Goal: Information Seeking & Learning: Learn about a topic

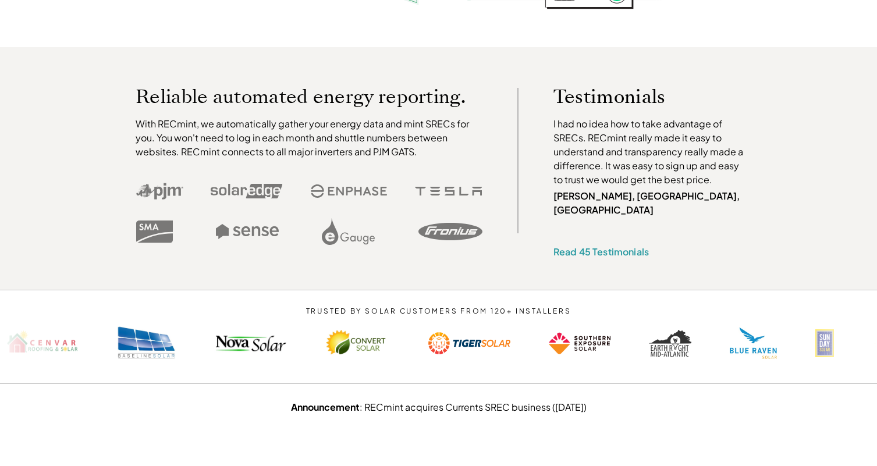
scroll to position [332, 0]
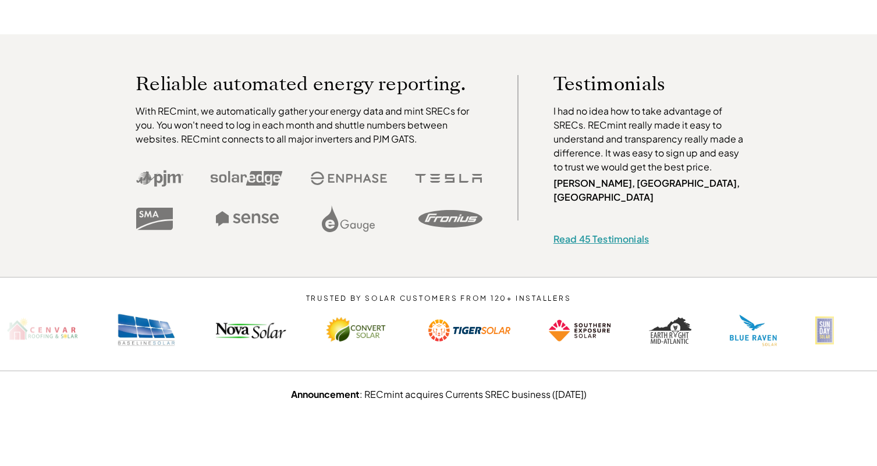
click at [593, 233] on link "Read 45 Testimonials" at bounding box center [601, 239] width 95 height 12
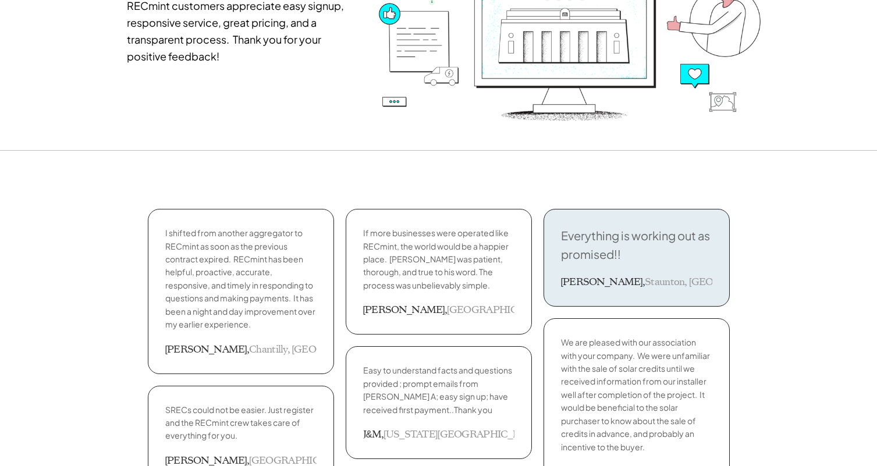
scroll to position [198, 0]
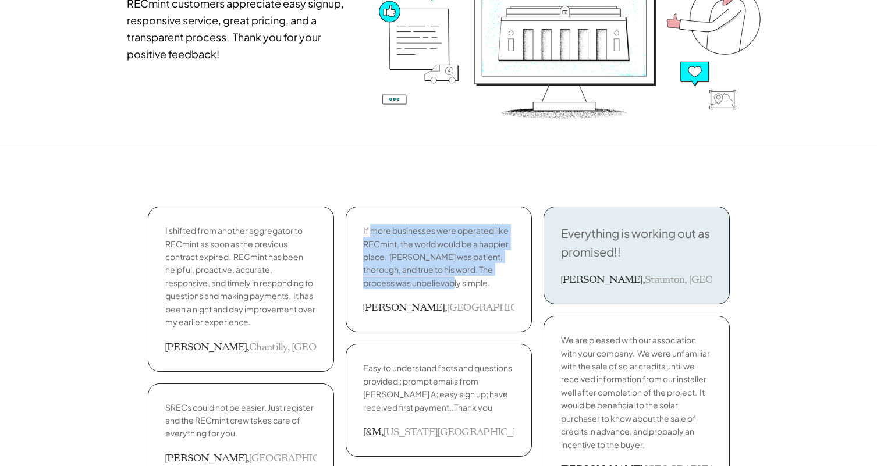
drag, startPoint x: 370, startPoint y: 232, endPoint x: 452, endPoint y: 283, distance: 97.1
click at [452, 283] on p "If more businesses were operated like RECmint, the world would be a happier pla…" at bounding box center [438, 256] width 151 height 65
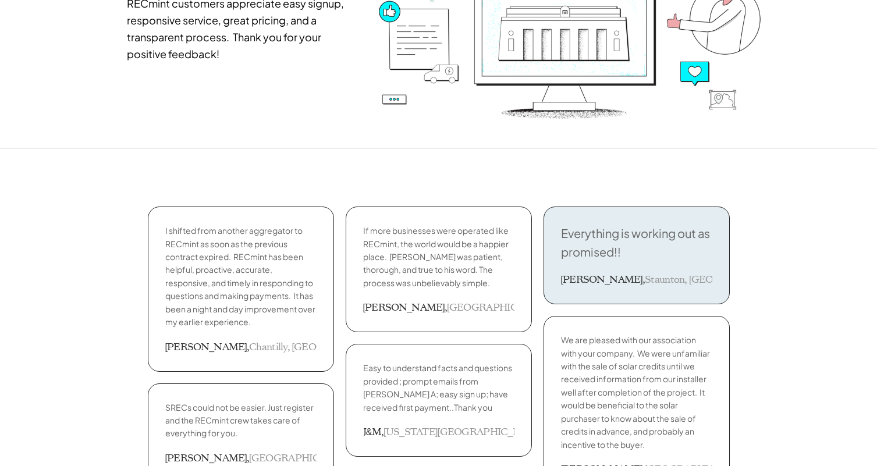
click at [229, 253] on p "I shifted from another aggregator to RECmint as soon as the previous contract e…" at bounding box center [240, 276] width 151 height 104
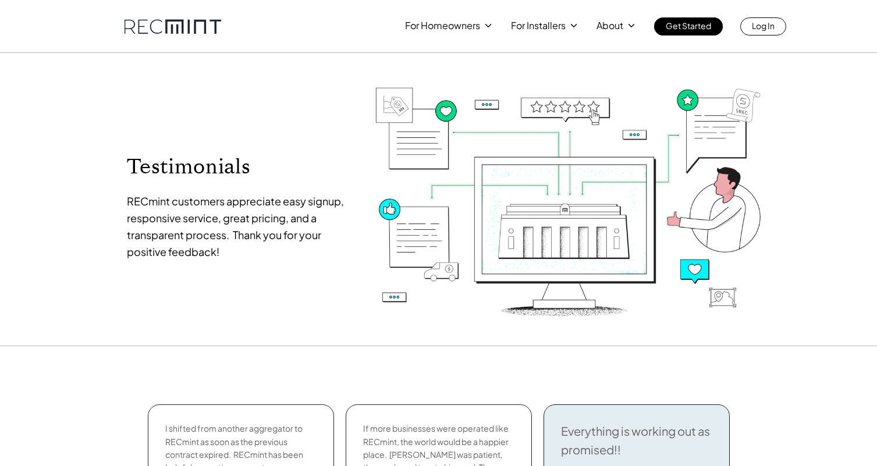
scroll to position [0, 0]
click at [622, 34] on div "For Homeowners For Installers About Get Started Log In" at bounding box center [595, 26] width 381 height 18
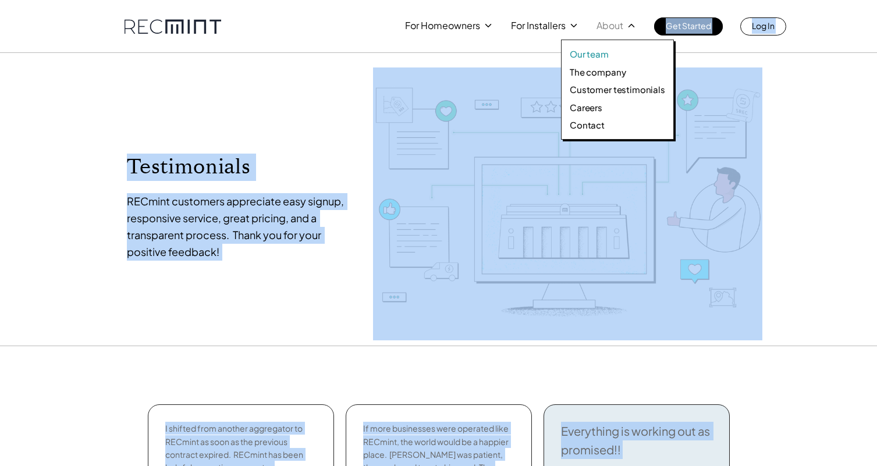
click at [615, 55] on link "Our team" at bounding box center [617, 54] width 95 height 12
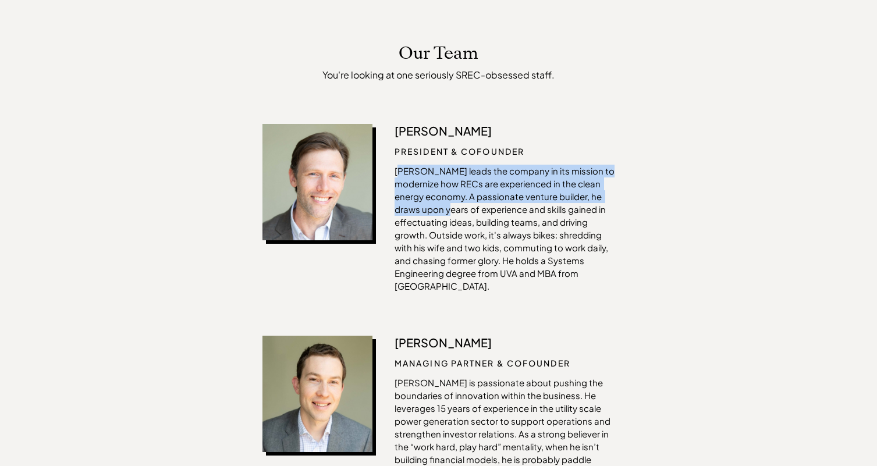
drag, startPoint x: 396, startPoint y: 173, endPoint x: 461, endPoint y: 207, distance: 72.6
click at [461, 207] on p "[PERSON_NAME] leads the company in its mission to modernize how RECs are experi…" at bounding box center [505, 229] width 220 height 128
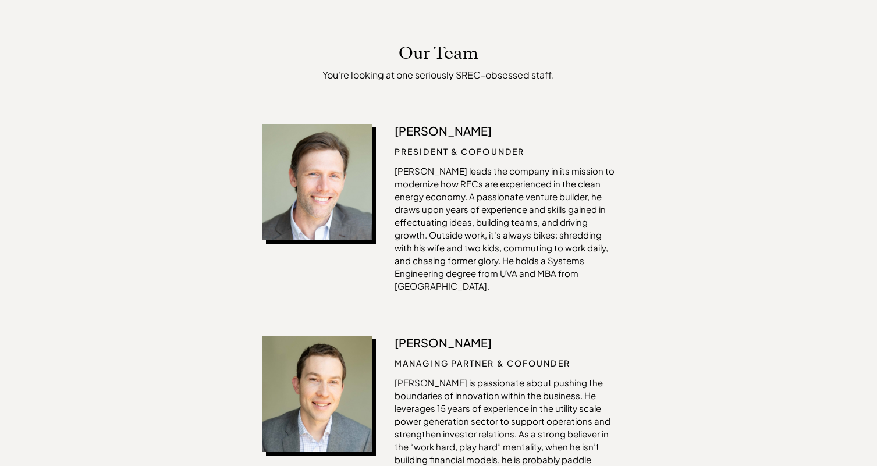
click at [456, 191] on p "[PERSON_NAME] leads the company in its mission to modernize how RECs are experi…" at bounding box center [505, 229] width 220 height 128
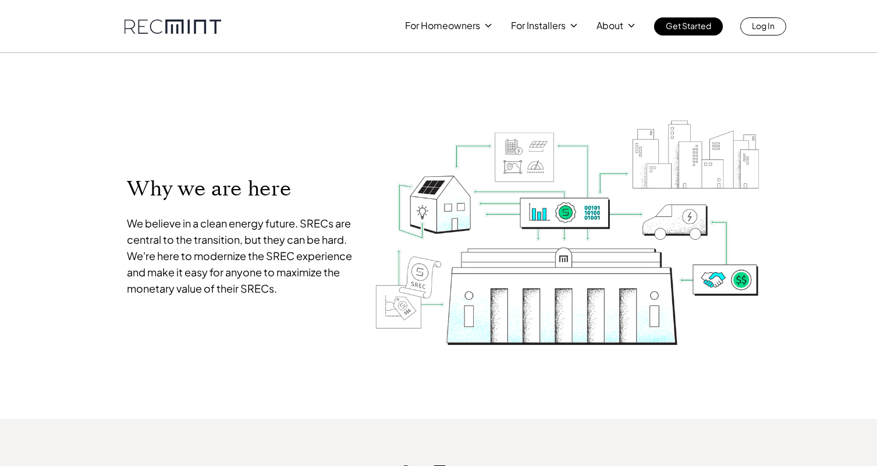
scroll to position [0, 0]
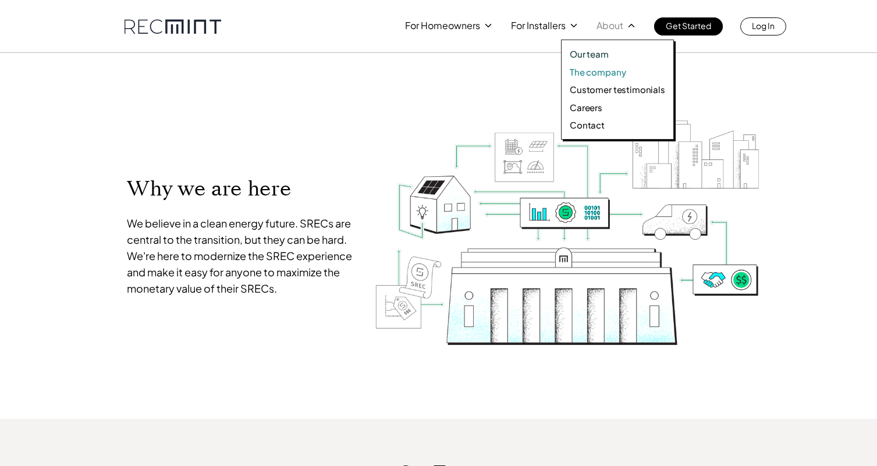
click at [591, 75] on p "The company" at bounding box center [598, 72] width 56 height 12
click at [601, 72] on p "The company" at bounding box center [598, 72] width 56 height 12
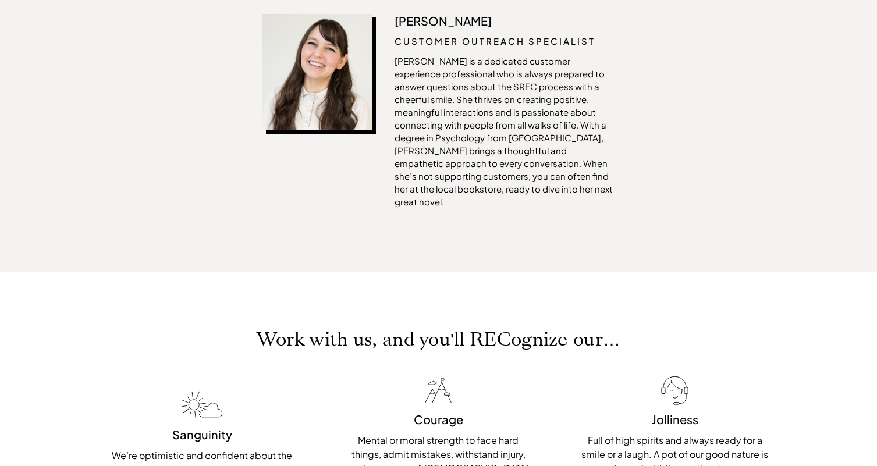
scroll to position [2771, 0]
drag, startPoint x: 134, startPoint y: 335, endPoint x: 249, endPoint y: 363, distance: 117.3
click at [249, 448] on p "We're optimistic and confident about the future. Since we're shaping it, we're …" at bounding box center [202, 469] width 190 height 42
click at [252, 448] on p "We're optimistic and confident about the future. Since we're shaping it, we're …" at bounding box center [202, 469] width 190 height 42
drag, startPoint x: 349, startPoint y: 324, endPoint x: 400, endPoint y: 324, distance: 50.6
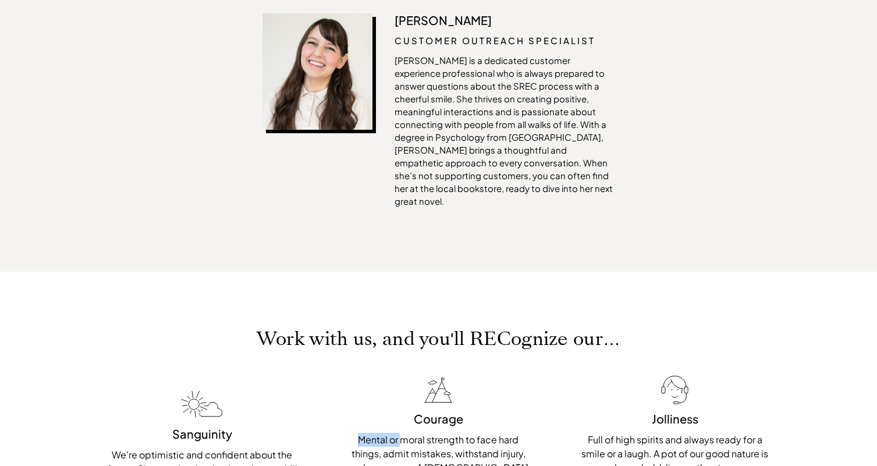
click at [400, 433] on p "Mental or moral strength to face hard things, admit mistakes, withstand injury,…" at bounding box center [438, 461] width 190 height 56
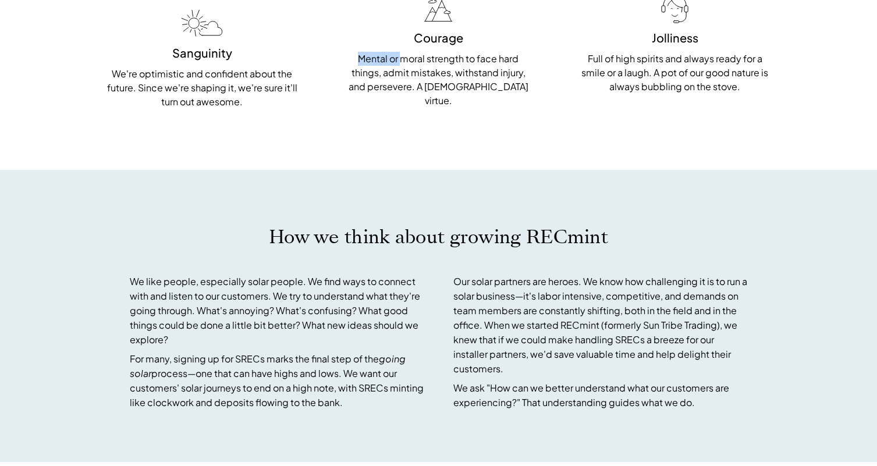
scroll to position [3146, 0]
